Goal: Task Accomplishment & Management: Manage account settings

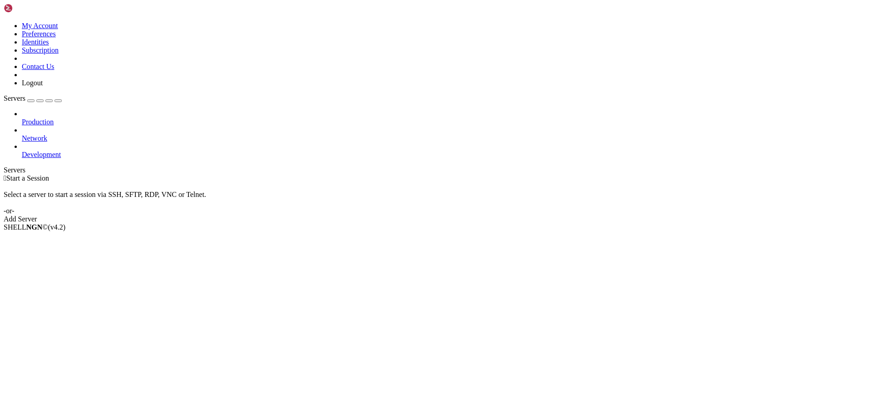
click at [91, 14] on div "My Account Preferences Identities Subscription Contact Us Logout" at bounding box center [436, 46] width 865 height 84
click at [4, 22] on icon at bounding box center [4, 22] width 0 height 0
click at [59, 54] on link "Subscription" at bounding box center [40, 50] width 37 height 8
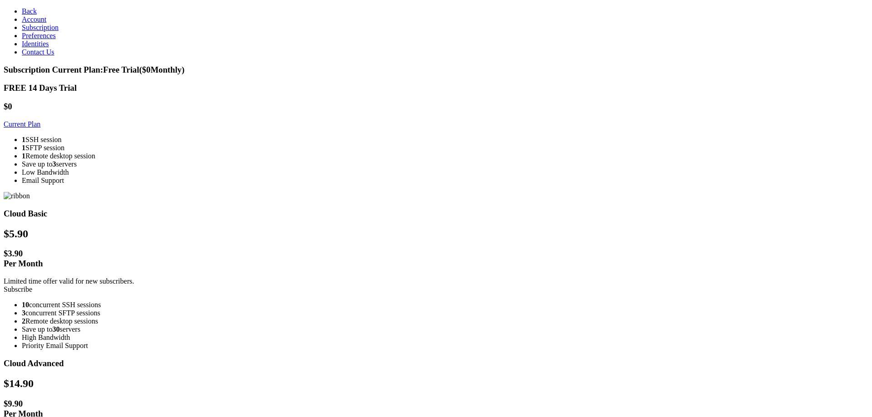
click at [32, 286] on link "Subscribe" at bounding box center [18, 290] width 29 height 8
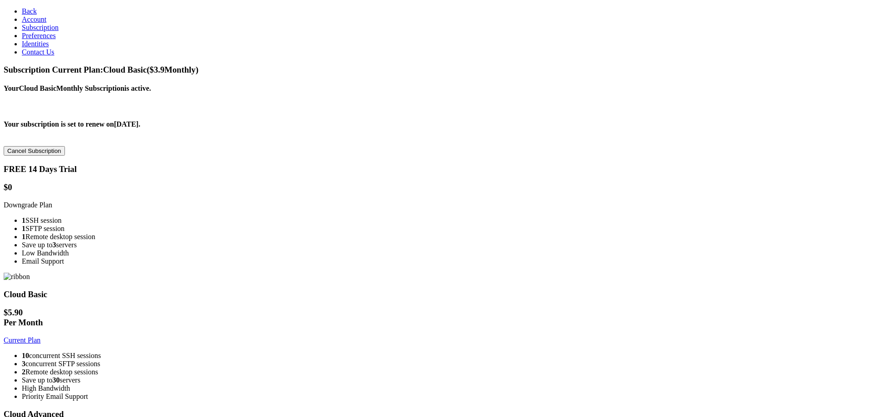
click at [28, 10] on link "Back" at bounding box center [29, 11] width 15 height 8
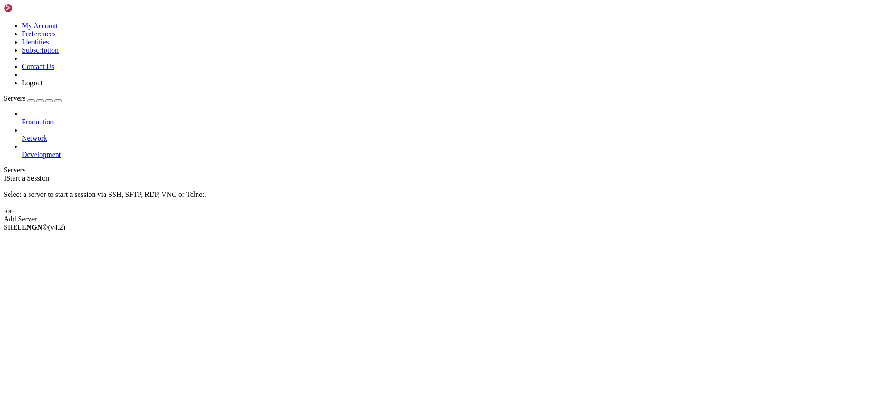
click at [4, 22] on link at bounding box center [4, 22] width 0 height 0
click at [58, 30] on link "My Account" at bounding box center [40, 26] width 36 height 8
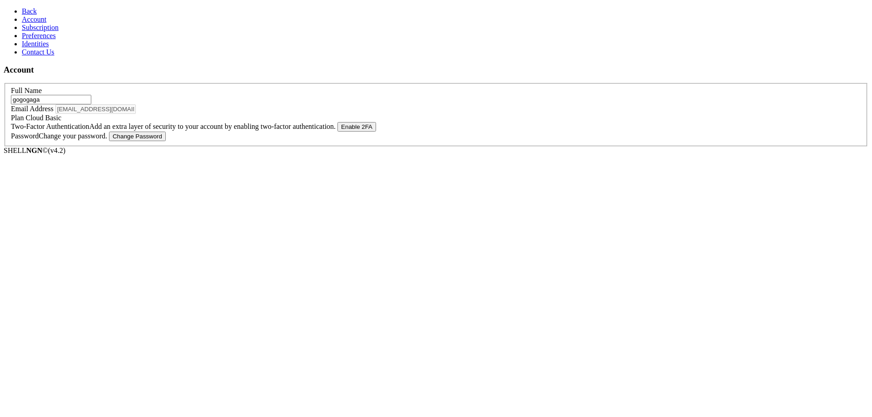
click at [39, 31] on link "Subscription" at bounding box center [40, 28] width 37 height 8
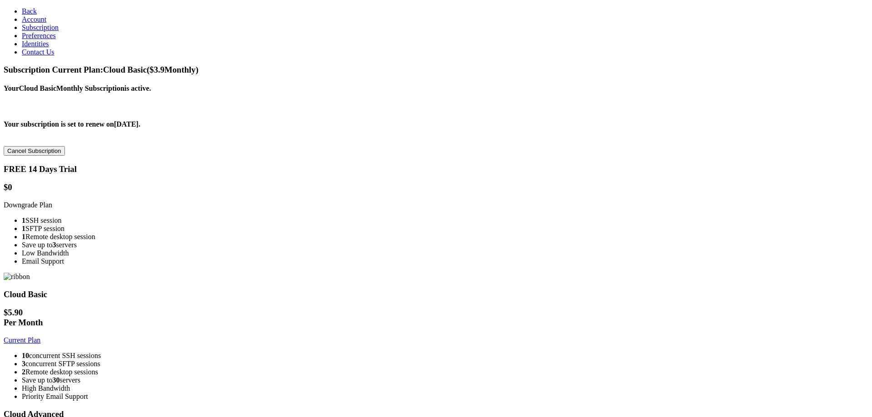
click at [37, 40] on span "Preferences" at bounding box center [39, 36] width 34 height 8
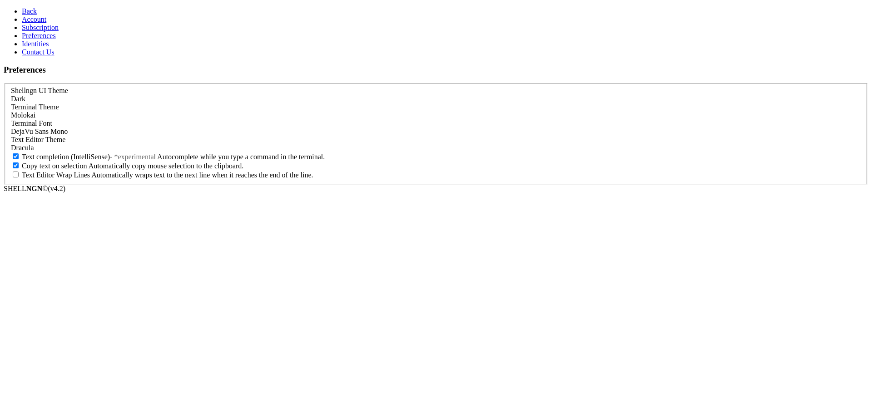
click at [32, 23] on span "Account" at bounding box center [34, 19] width 25 height 8
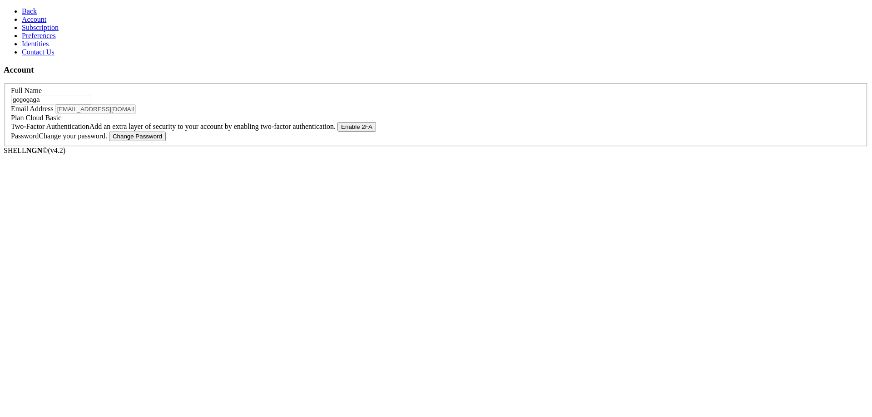
click at [31, 12] on link "Back" at bounding box center [29, 11] width 15 height 8
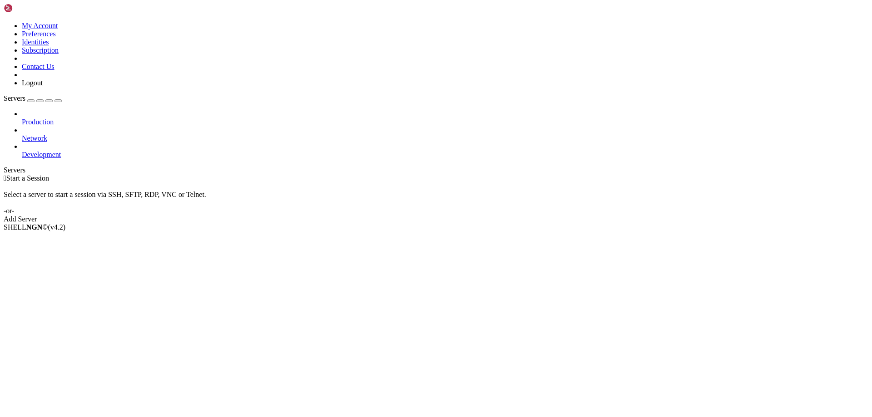
click at [44, 118] on span "Production" at bounding box center [38, 122] width 32 height 8
click at [54, 118] on span "Production" at bounding box center [38, 122] width 32 height 8
drag, startPoint x: 502, startPoint y: 216, endPoint x: 464, endPoint y: 198, distance: 41.4
click at [500, 215] on div " Start a Session Select a server to start a session via SSH, SFTP, RDP, VNC or…" at bounding box center [436, 198] width 865 height 49
